Goal: Navigation & Orientation: Find specific page/section

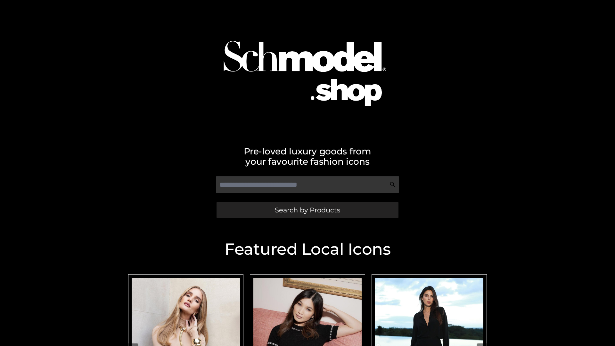
click at [307, 210] on span "Search by Products" at bounding box center [307, 209] width 65 height 7
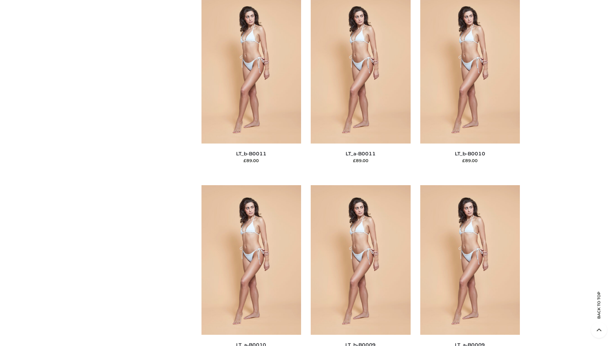
scroll to position [2875, 0]
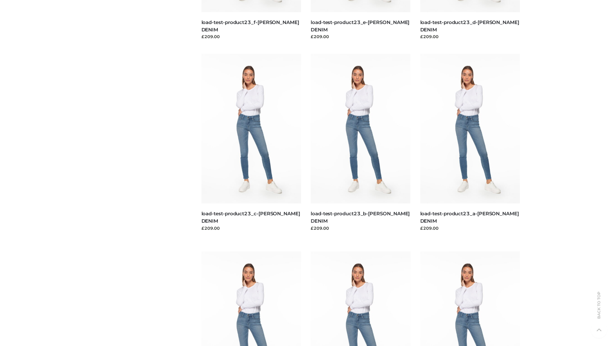
scroll to position [562, 0]
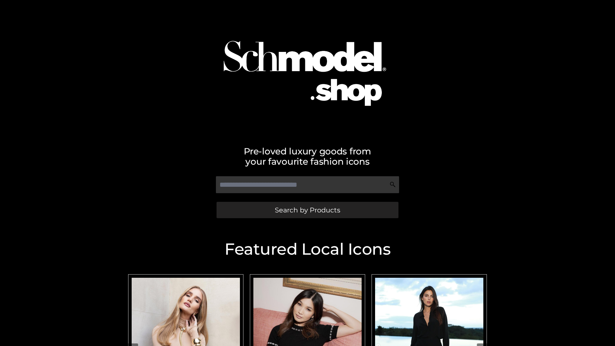
click at [307, 210] on span "Search by Products" at bounding box center [307, 209] width 65 height 7
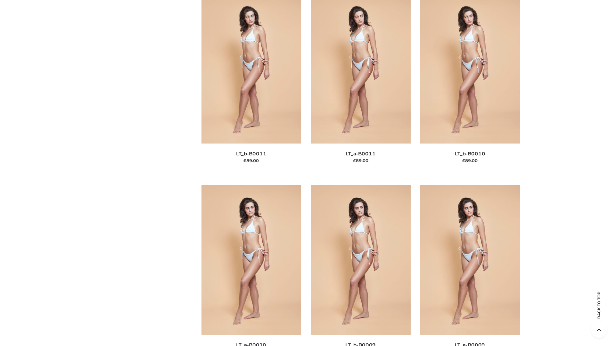
scroll to position [2875, 0]
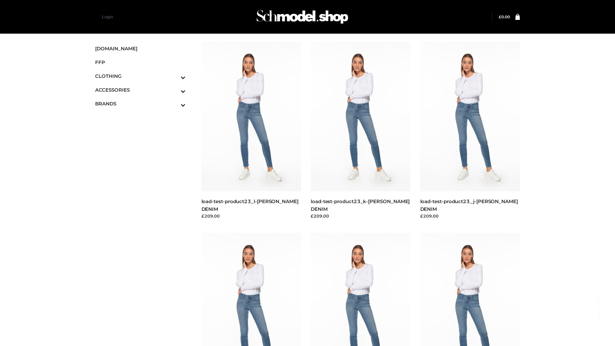
scroll to position [562, 0]
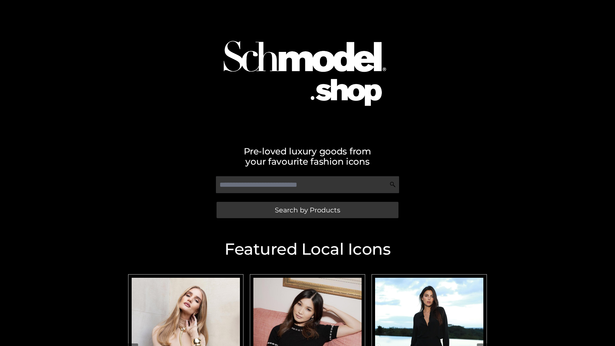
click at [307, 210] on span "Search by Products" at bounding box center [307, 209] width 65 height 7
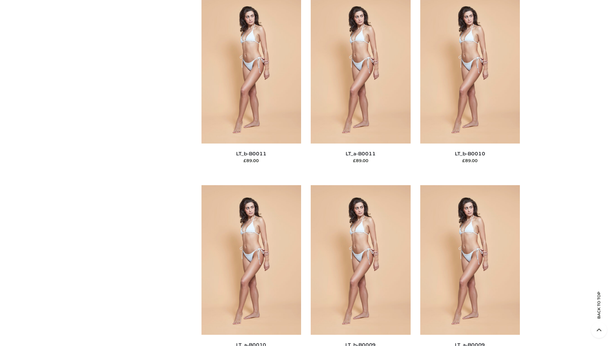
scroll to position [2875, 0]
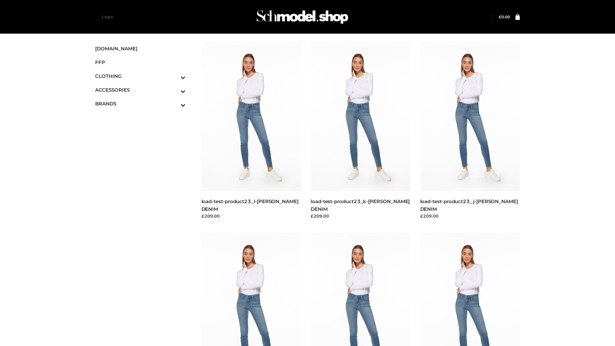
scroll to position [562, 0]
